Goal: Task Accomplishment & Management: Use online tool/utility

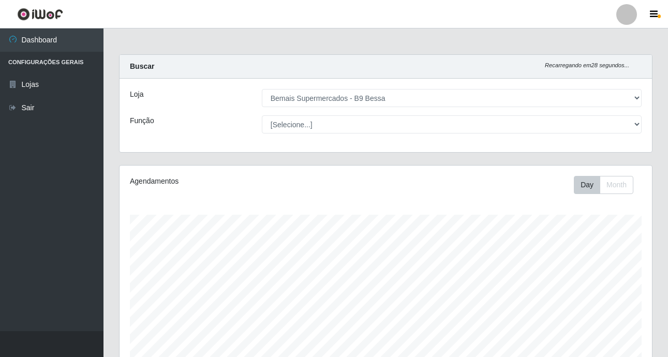
select select "410"
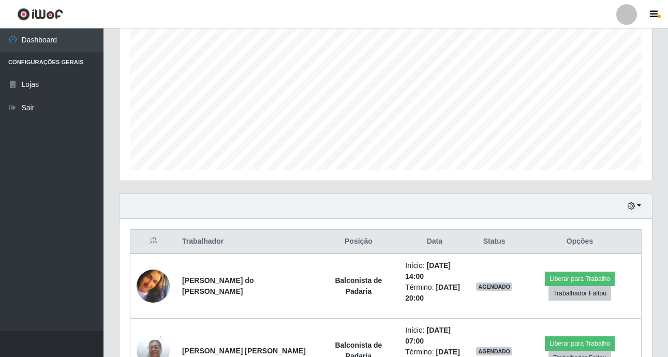
scroll to position [303, 0]
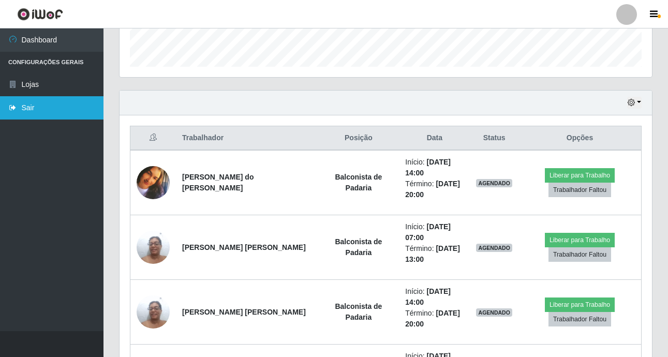
click at [44, 104] on link "Sair" at bounding box center [52, 107] width 104 height 23
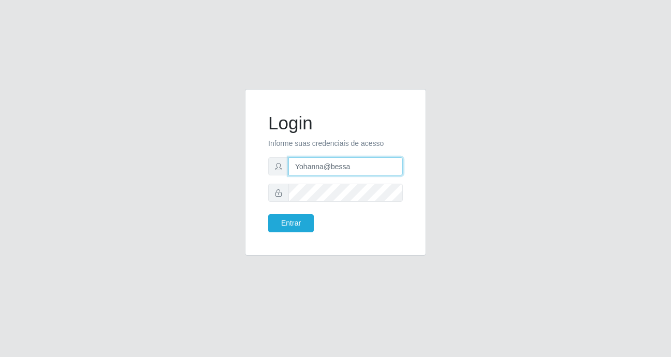
click at [355, 168] on input "Yohanna@bessa" at bounding box center [345, 166] width 114 height 18
type input "Y"
type input "S"
type input "[PERSON_NAME]@b9"
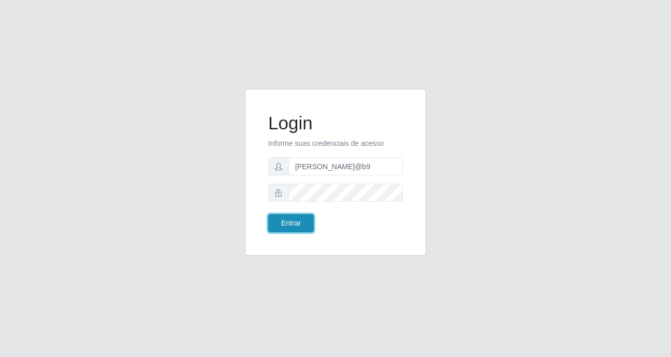
click at [296, 221] on button "Entrar" at bounding box center [291, 223] width 46 height 18
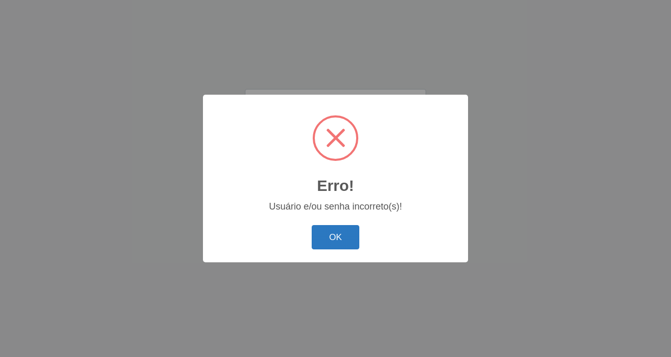
click at [335, 240] on button "OK" at bounding box center [336, 237] width 48 height 24
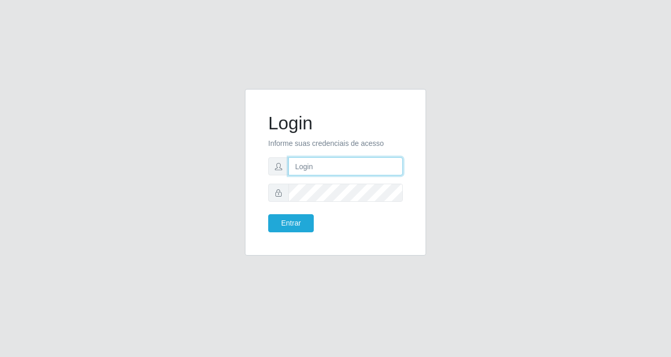
type input "Yohanna@bessa"
